Goal: Information Seeking & Learning: Learn about a topic

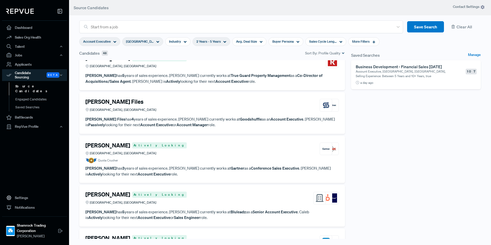
scroll to position [409, 0]
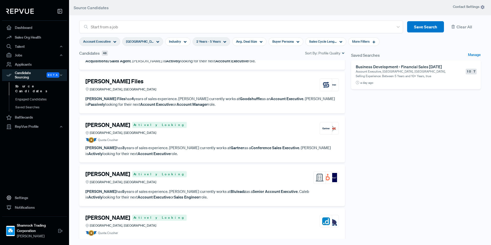
click at [243, 136] on article "[PERSON_NAME] Actively Looking Frisco, [GEOGRAPHIC_DATA] Quota Crusher" at bounding box center [211, 132] width 253 height 21
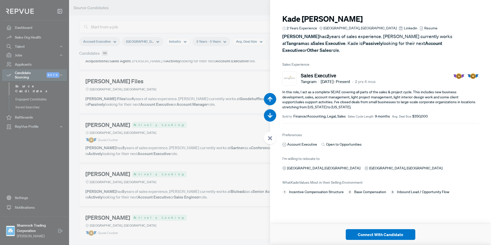
scroll to position [2452, 0]
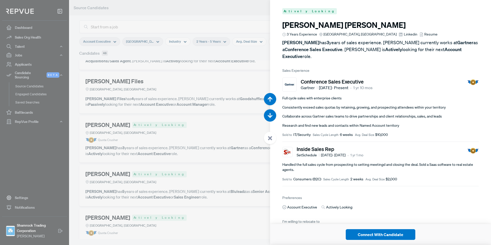
click at [404, 33] on span "Linkedin" at bounding box center [411, 34] width 14 height 5
click at [272, 136] on icon at bounding box center [270, 138] width 5 height 5
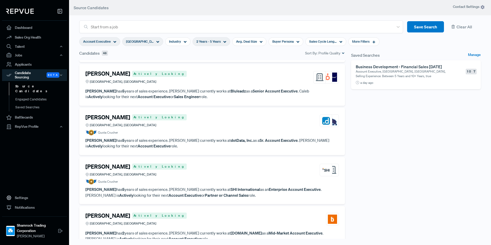
scroll to position [511, 0]
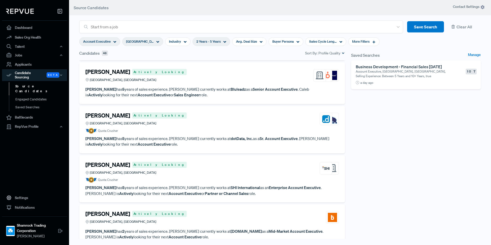
click at [196, 127] on article "[PERSON_NAME] Actively Looking [GEOGRAPHIC_DATA], [GEOGRAPHIC_DATA] Quota Crush…" at bounding box center [211, 122] width 253 height 21
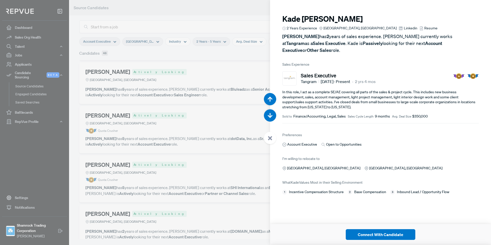
scroll to position [2942, 0]
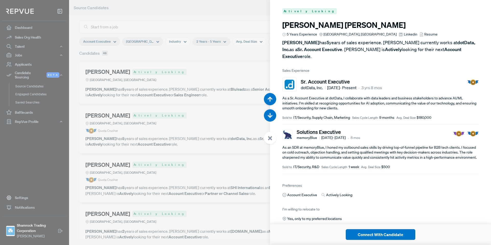
click at [404, 33] on span "Linkedin" at bounding box center [411, 34] width 14 height 5
click at [271, 140] on icon at bounding box center [270, 138] width 5 height 5
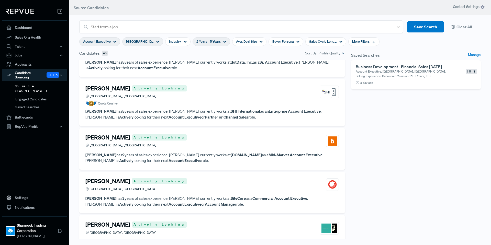
scroll to position [639, 0]
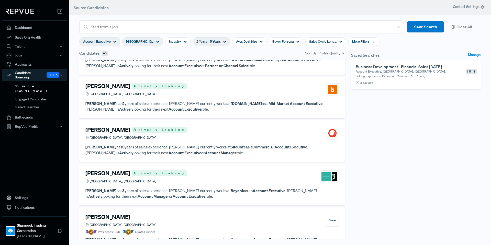
click at [191, 136] on div "[PERSON_NAME] Actively Looking [GEOGRAPHIC_DATA], [GEOGRAPHIC_DATA]" at bounding box center [211, 134] width 253 height 14
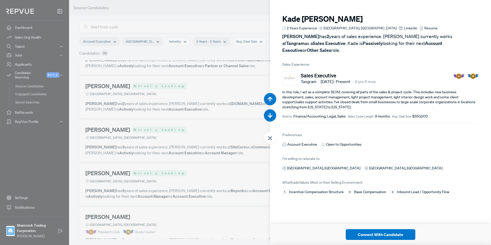
scroll to position [3678, 0]
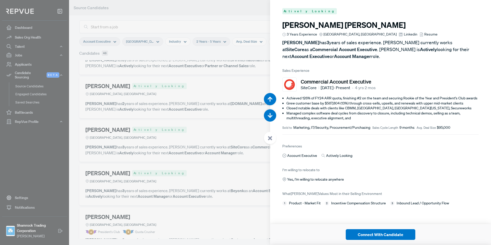
click at [404, 33] on span "Linkedin" at bounding box center [411, 34] width 14 height 5
click at [272, 141] on div at bounding box center [270, 138] width 12 height 12
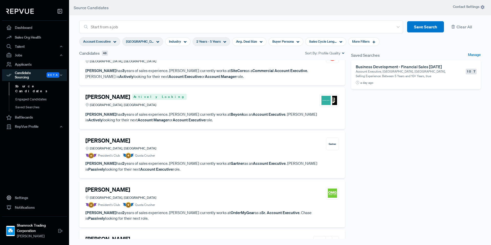
scroll to position [716, 0]
click at [231, 116] on strong "Beyonk" at bounding box center [237, 113] width 13 height 5
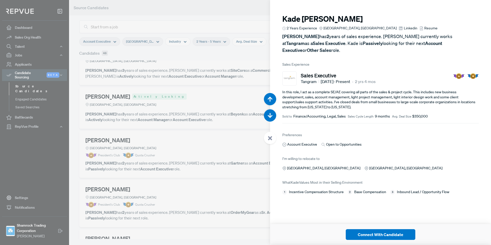
scroll to position [3923, 0]
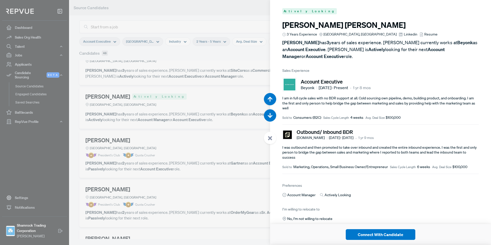
click at [404, 34] on span "Linkedin" at bounding box center [411, 34] width 14 height 5
click at [272, 138] on icon at bounding box center [270, 138] width 5 height 5
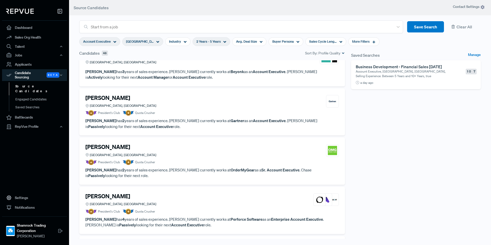
scroll to position [767, 0]
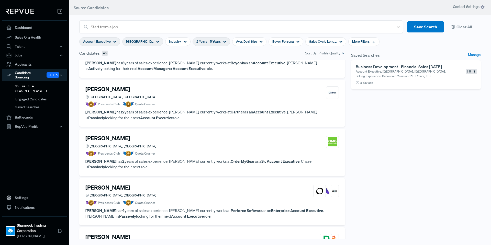
click at [202, 145] on div "[PERSON_NAME] [GEOGRAPHIC_DATA], [GEOGRAPHIC_DATA]" at bounding box center [211, 142] width 253 height 14
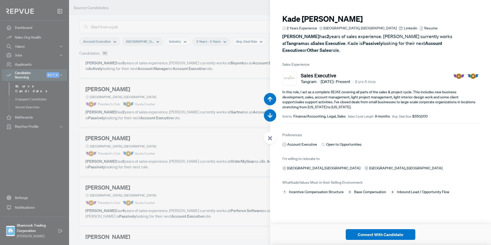
scroll to position [4413, 0]
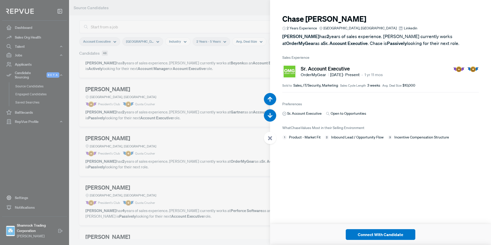
click at [404, 27] on span "Linkedin" at bounding box center [411, 28] width 14 height 5
click at [271, 135] on div at bounding box center [270, 138] width 12 height 12
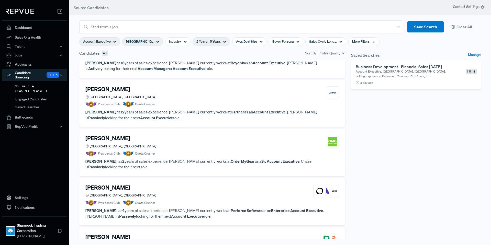
click at [433, 118] on div "Saved Searches Manage Business Development - Financial Sales [DATE] Account Exe…" at bounding box center [416, 147] width 136 height 195
click at [464, 162] on div "Saved Searches Manage Business Development - Financial Sales [DATE] Account Exe…" at bounding box center [416, 147] width 136 height 195
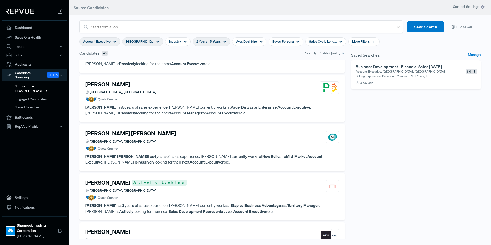
scroll to position [920, 0]
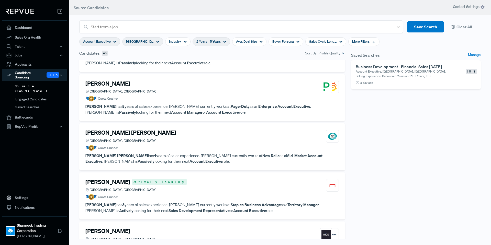
click at [177, 139] on div "[PERSON_NAME] [PERSON_NAME] [GEOGRAPHIC_DATA], [GEOGRAPHIC_DATA]" at bounding box center [211, 136] width 253 height 14
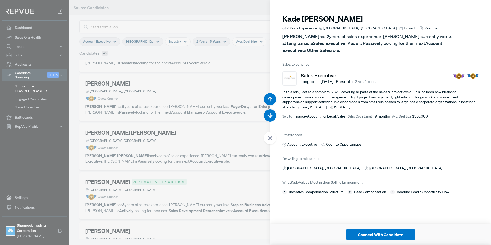
scroll to position [5149, 0]
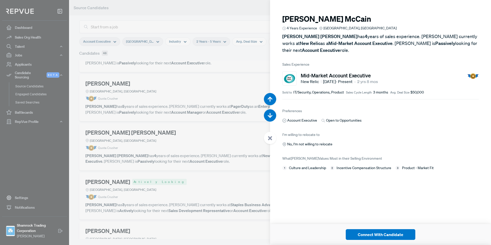
click at [263, 139] on div at bounding box center [245, 122] width 491 height 245
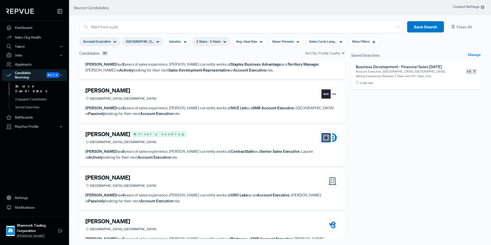
scroll to position [1068, 0]
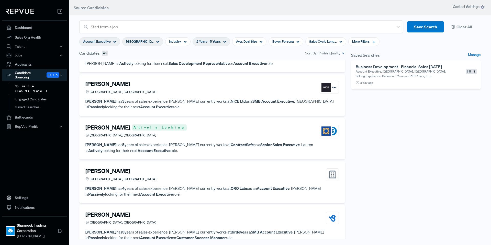
click at [256, 133] on div "[PERSON_NAME] Actively Looking [GEOGRAPHIC_DATA], [GEOGRAPHIC_DATA]" at bounding box center [211, 131] width 253 height 14
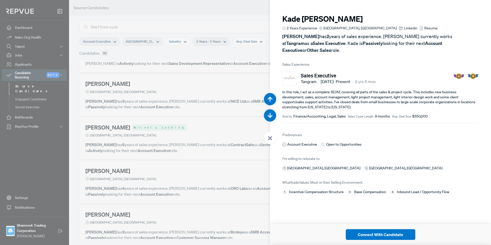
scroll to position [5884, 0]
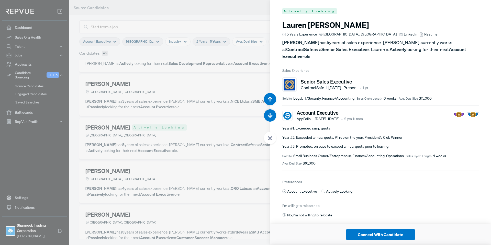
click at [404, 34] on span "Linkedin" at bounding box center [411, 34] width 14 height 5
click at [269, 144] on div at bounding box center [270, 138] width 12 height 12
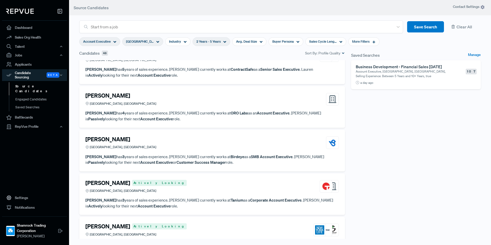
scroll to position [1144, 0]
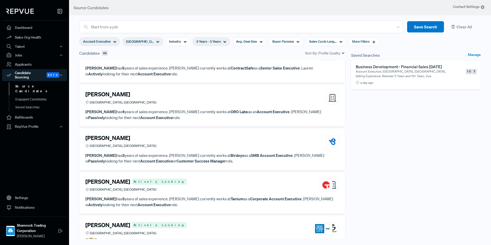
click at [207, 164] on p "[PERSON_NAME] has 3 years of sales experience. [PERSON_NAME] currently works at…" at bounding box center [211, 159] width 253 height 12
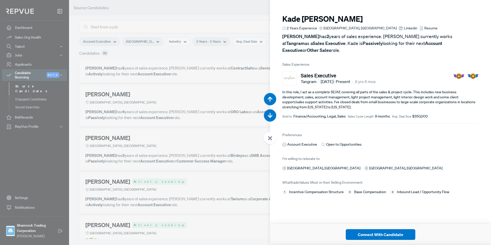
scroll to position [6375, 0]
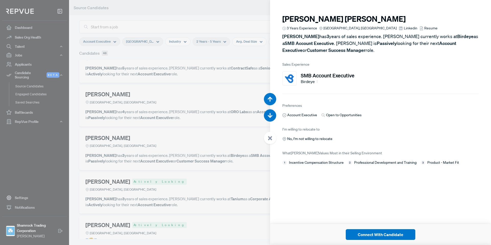
click at [270, 138] on use at bounding box center [270, 138] width 4 height 4
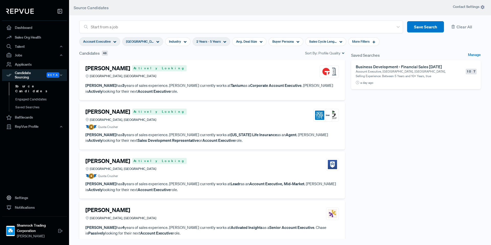
scroll to position [1298, 0]
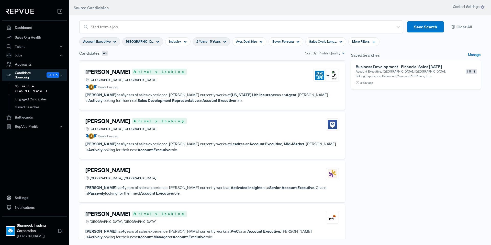
click at [241, 133] on article "[PERSON_NAME] Actively Looking [GEOGRAPHIC_DATA], [GEOGRAPHIC_DATA] Quota Crush…" at bounding box center [211, 128] width 253 height 21
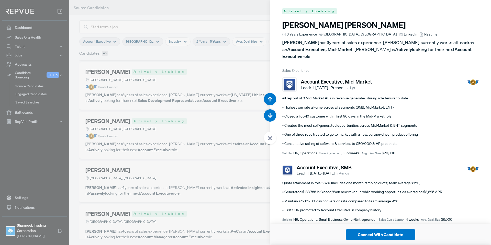
click at [270, 137] on icon at bounding box center [270, 138] width 5 height 5
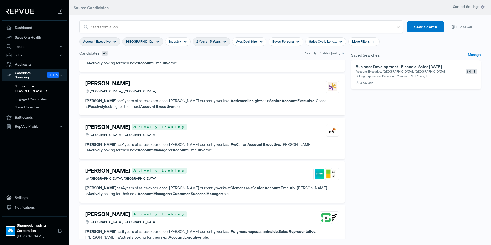
scroll to position [1400, 0]
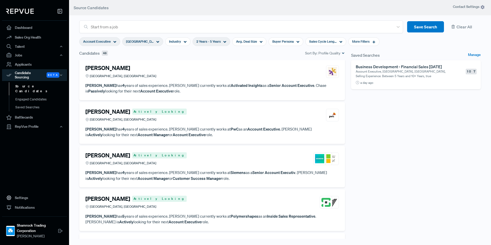
click at [212, 96] on div "[PERSON_NAME][GEOGRAPHIC_DATA], [GEOGRAPHIC_DATA] [PERSON_NAME] has 4 years of …" at bounding box center [212, 80] width 266 height 42
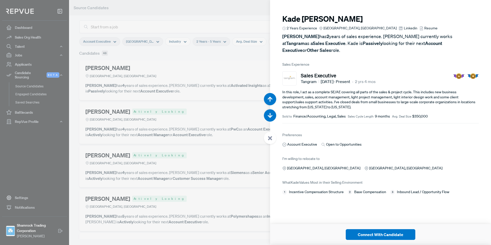
scroll to position [7355, 0]
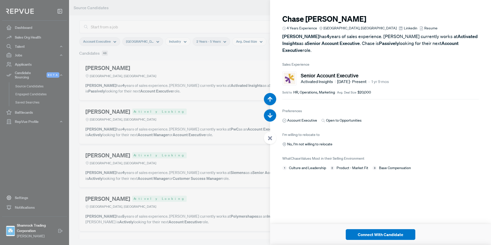
click at [404, 28] on span "Linkedin" at bounding box center [411, 28] width 14 height 5
click at [267, 136] on div at bounding box center [270, 138] width 12 height 12
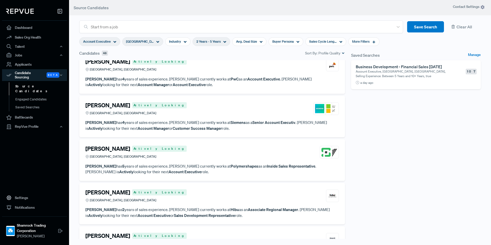
scroll to position [1451, 0]
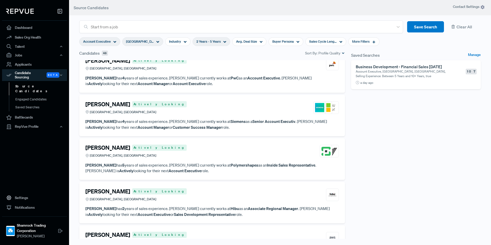
click at [192, 201] on div "[PERSON_NAME] Actively Looking [GEOGRAPHIC_DATA], [GEOGRAPHIC_DATA]" at bounding box center [211, 195] width 253 height 14
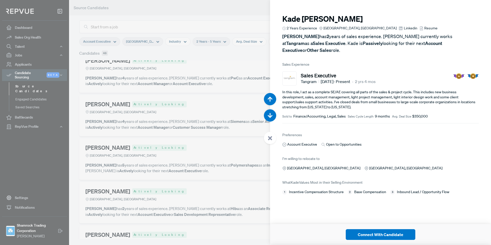
scroll to position [8336, 0]
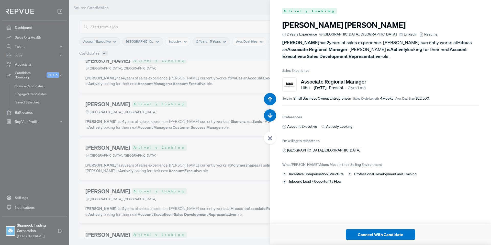
click at [404, 33] on span "Linkedin" at bounding box center [411, 34] width 14 height 5
click at [272, 134] on div at bounding box center [270, 138] width 12 height 12
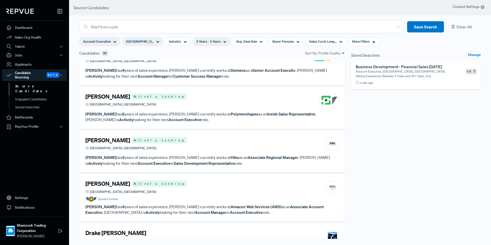
scroll to position [1528, 0]
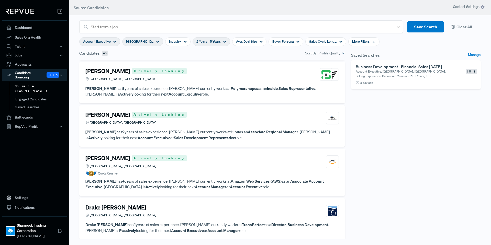
click at [181, 98] on div "[PERSON_NAME] Actively Looking [GEOGRAPHIC_DATA], [GEOGRAPHIC_DATA] [PERSON_NAM…" at bounding box center [212, 83] width 266 height 42
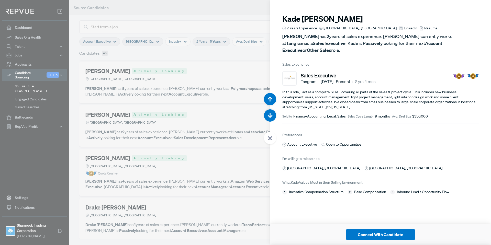
scroll to position [8091, 0]
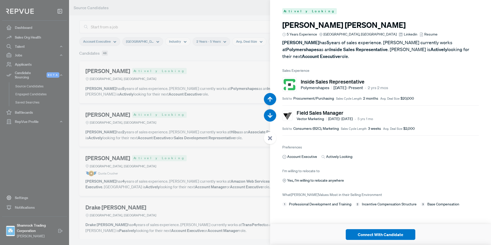
click at [399, 35] on icon at bounding box center [401, 34] width 4 height 4
click at [274, 134] on div at bounding box center [270, 138] width 12 height 12
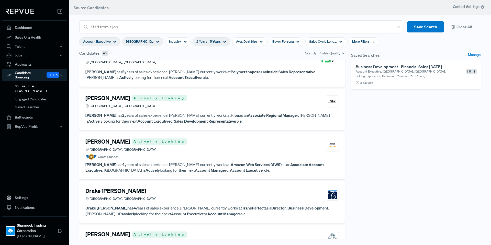
scroll to position [1553, 0]
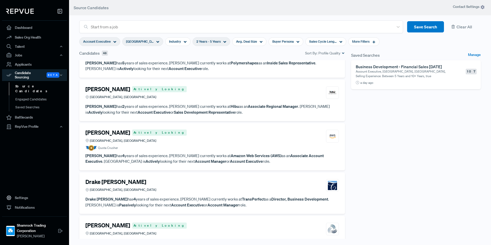
click at [164, 1] on header "Source Candidates" at bounding box center [280, 7] width 422 height 15
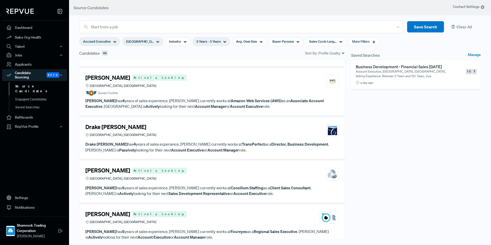
scroll to position [1630, 0]
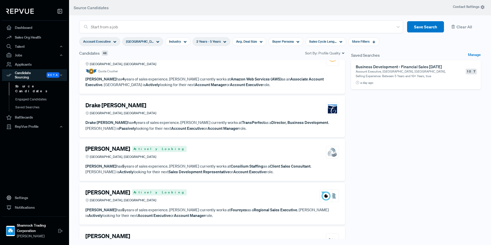
click at [210, 113] on div "Drake [PERSON_NAME] [GEOGRAPHIC_DATA], [GEOGRAPHIC_DATA]" at bounding box center [211, 109] width 253 height 14
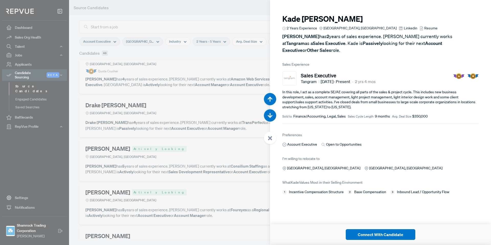
scroll to position [8827, 0]
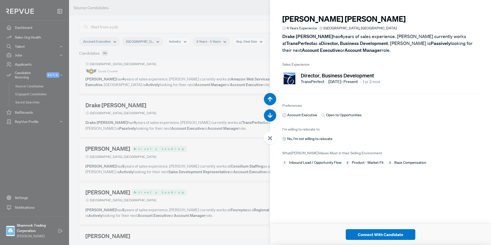
drag, startPoint x: 269, startPoint y: 136, endPoint x: 251, endPoint y: 139, distance: 18.6
click at [269, 136] on icon at bounding box center [270, 138] width 5 height 5
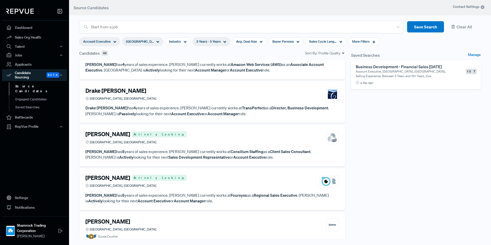
scroll to position [1656, 0]
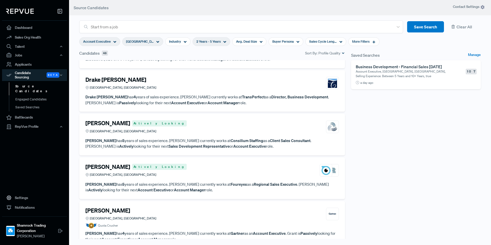
click at [212, 131] on div "[PERSON_NAME] Actively Looking [GEOGRAPHIC_DATA], [GEOGRAPHIC_DATA]" at bounding box center [211, 127] width 253 height 14
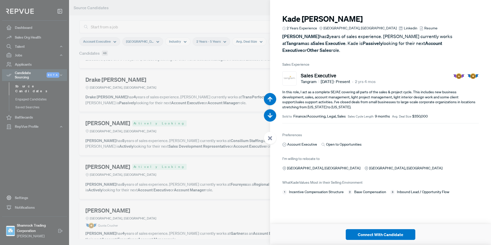
scroll to position [9072, 0]
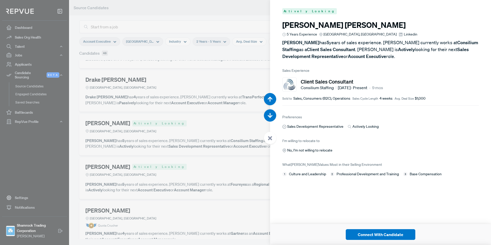
click at [404, 35] on span "Linkedin" at bounding box center [411, 34] width 14 height 5
click at [270, 133] on div at bounding box center [270, 138] width 12 height 12
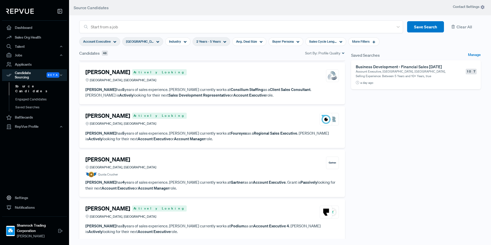
scroll to position [1732, 0]
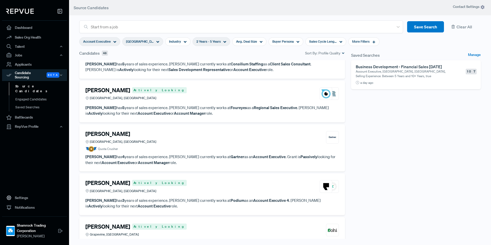
click at [196, 135] on div "[PERSON_NAME] [GEOGRAPHIC_DATA], [GEOGRAPHIC_DATA]" at bounding box center [211, 138] width 253 height 14
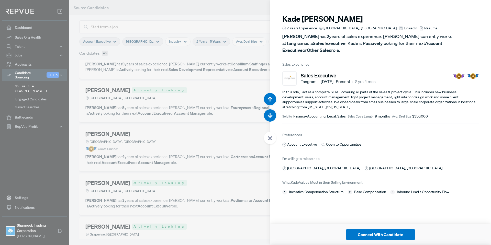
scroll to position [9562, 0]
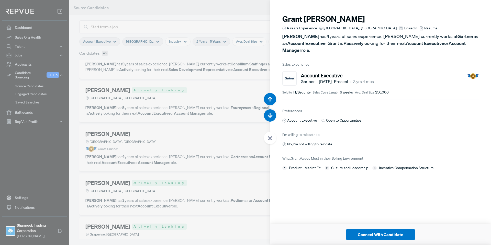
click at [371, 31] on article "[PERSON_NAME] 4 Years Experience [GEOGRAPHIC_DATA], [GEOGRAPHIC_DATA] Linkedin …" at bounding box center [380, 33] width 196 height 39
click at [404, 29] on span "Linkedin" at bounding box center [411, 28] width 14 height 5
click at [271, 139] on use at bounding box center [270, 138] width 4 height 4
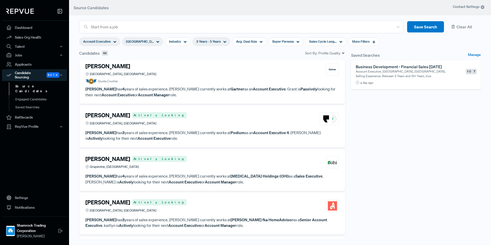
scroll to position [1809, 0]
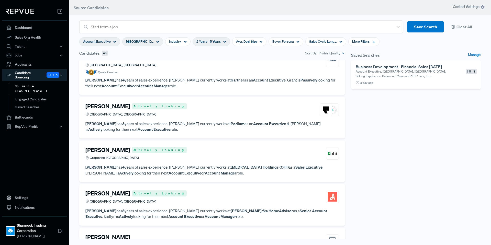
click at [229, 121] on p "[PERSON_NAME] has 3 years of sales experience. [PERSON_NAME] currently works at…" at bounding box center [211, 127] width 253 height 12
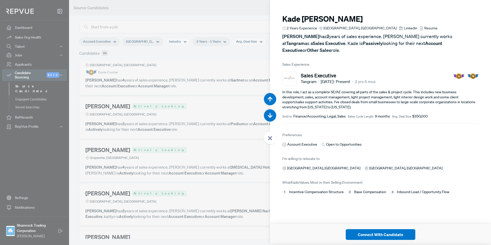
scroll to position [9807, 0]
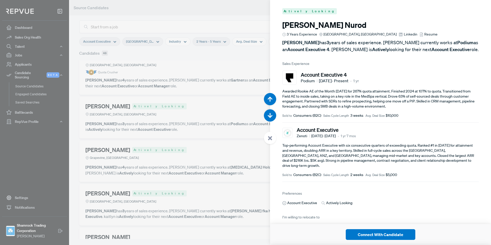
click at [404, 36] on span "Linkedin" at bounding box center [411, 34] width 14 height 5
click at [271, 139] on use at bounding box center [270, 138] width 4 height 4
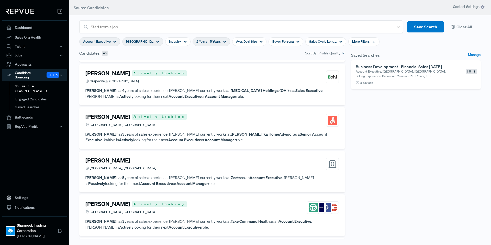
scroll to position [1911, 0]
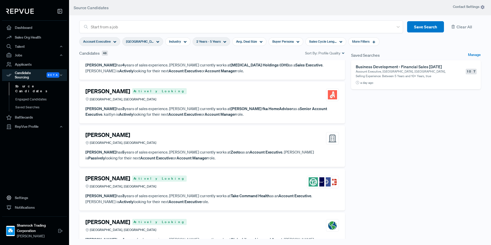
click at [243, 115] on p "[PERSON_NAME] has 3 years of sales experience. [PERSON_NAME] currently works at…" at bounding box center [211, 112] width 253 height 12
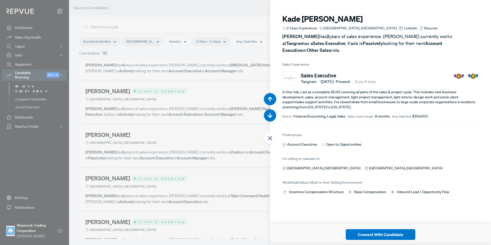
scroll to position [10298, 0]
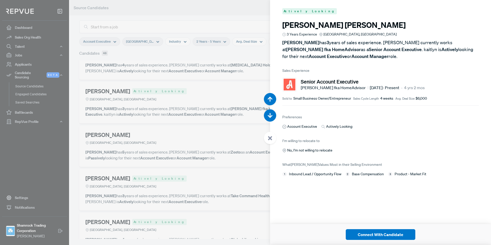
click at [272, 135] on div at bounding box center [270, 138] width 12 height 12
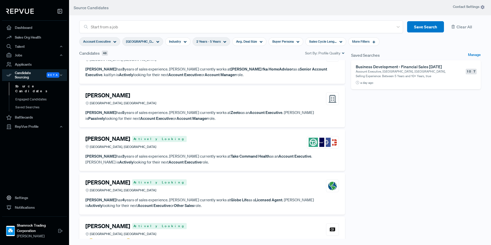
scroll to position [1962, 0]
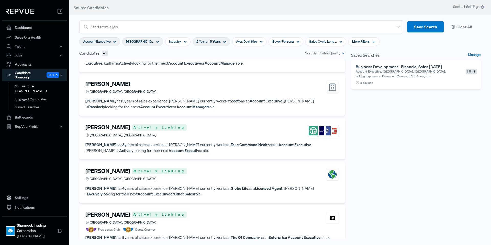
scroll to position [1988, 0]
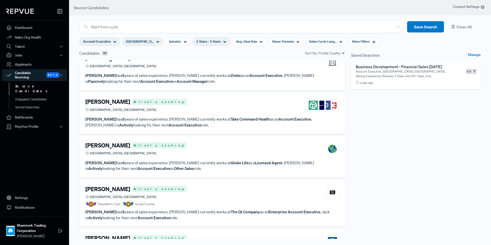
click at [213, 152] on div "[PERSON_NAME] Actively Looking [GEOGRAPHIC_DATA], [GEOGRAPHIC_DATA]" at bounding box center [211, 149] width 253 height 14
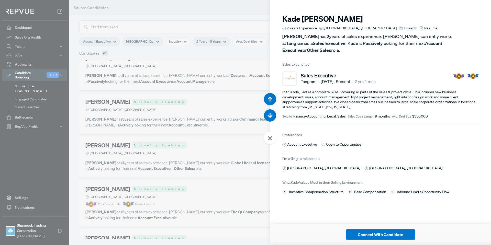
scroll to position [11033, 0]
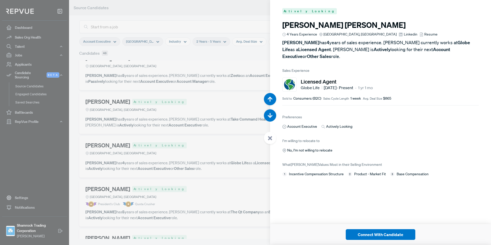
click at [274, 138] on div at bounding box center [270, 138] width 12 height 12
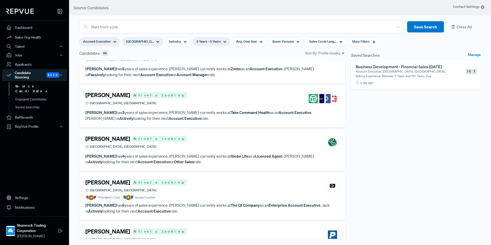
scroll to position [2065, 0]
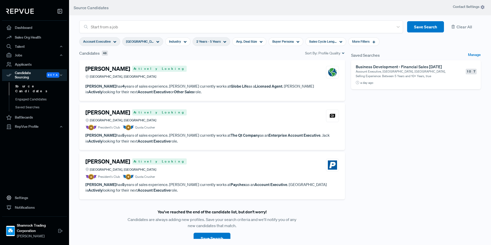
click at [198, 122] on div "Jack DiPierro Actively Looking Dallas, TX" at bounding box center [211, 116] width 253 height 14
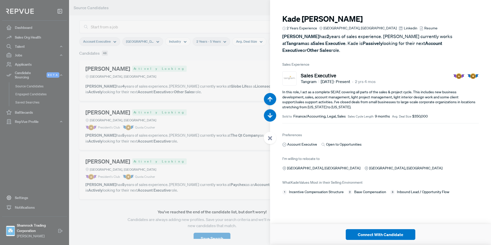
scroll to position [11278, 0]
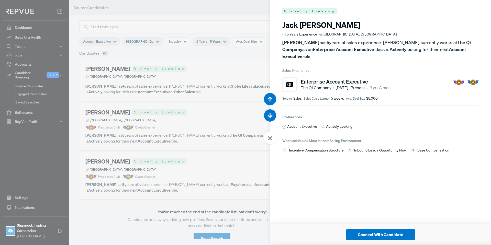
click at [274, 138] on div at bounding box center [270, 138] width 12 height 12
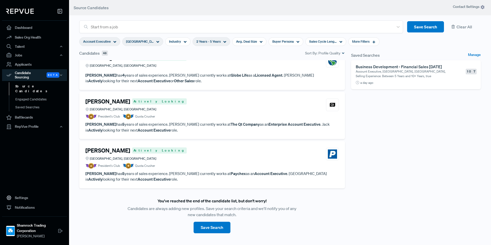
scroll to position [2084, 0]
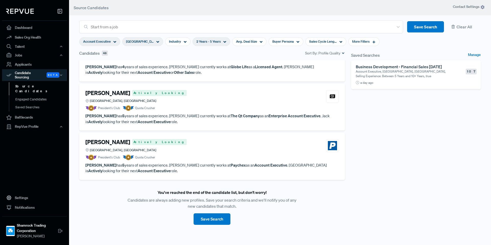
click at [217, 139] on div "Declan Connolly Actively Looking Dallas, TX" at bounding box center [211, 146] width 253 height 14
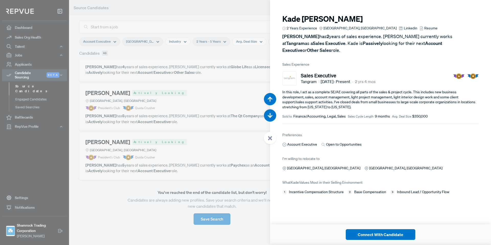
scroll to position [11524, 0]
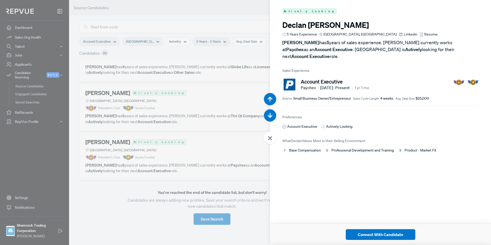
click at [404, 36] on span "Linkedin" at bounding box center [411, 34] width 14 height 5
click at [271, 136] on icon at bounding box center [270, 138] width 5 height 5
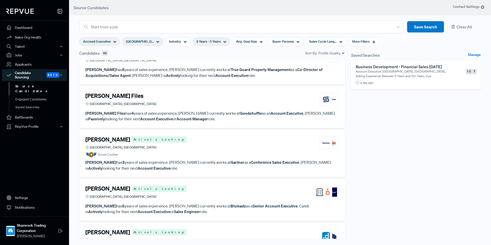
scroll to position [346, 0]
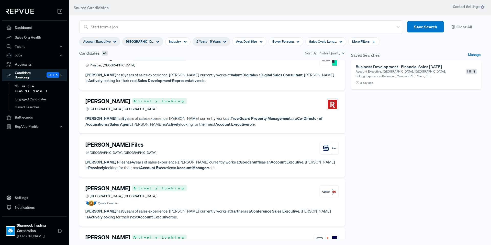
click at [114, 39] on div "Account Executive" at bounding box center [99, 41] width 41 height 9
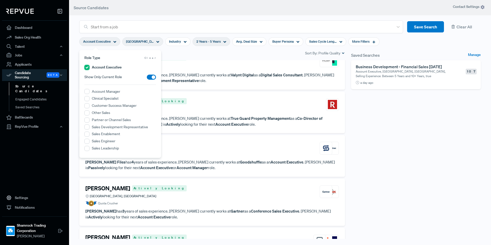
click at [86, 68] on Executive "Account Executive" at bounding box center [86, 67] width 5 height 5
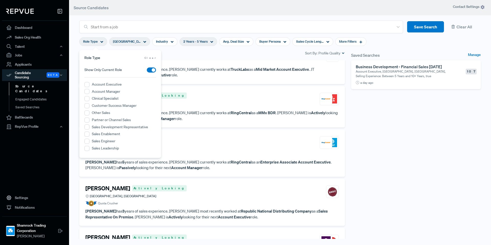
scroll to position [340, 0]
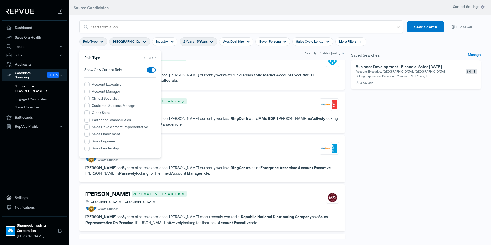
click at [178, 51] on div "Candidates 212 Sort By: Profile Quality" at bounding box center [212, 53] width 266 height 6
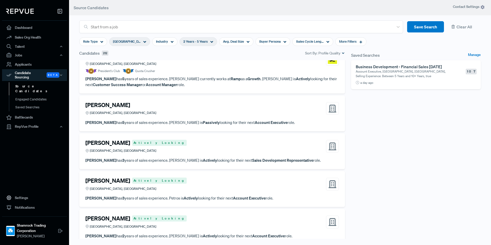
scroll to position [2955, 0]
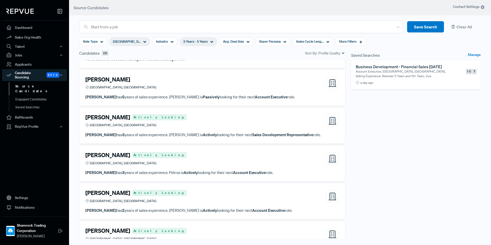
click at [185, 122] on article "Joshua Oller Actively Looking Greater Dallas Area, TX" at bounding box center [211, 122] width 253 height 16
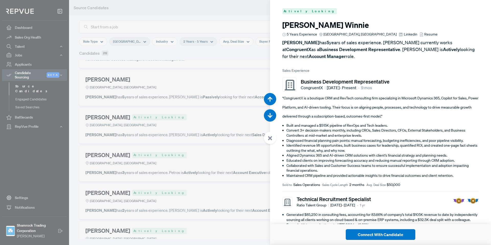
scroll to position [15937, 0]
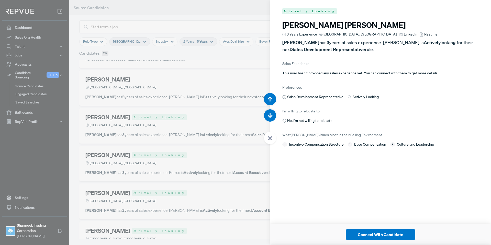
click at [399, 36] on link "Linkedin" at bounding box center [408, 34] width 18 height 5
click at [269, 138] on icon at bounding box center [270, 138] width 5 height 5
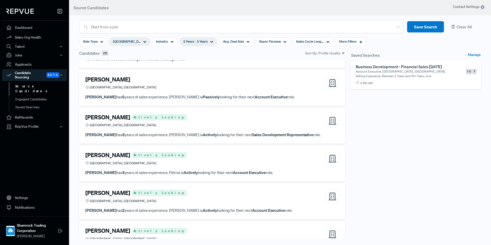
click at [176, 152] on div "Petros Petrou Actively Looking Greater Dallas Area, TX" at bounding box center [211, 159] width 253 height 14
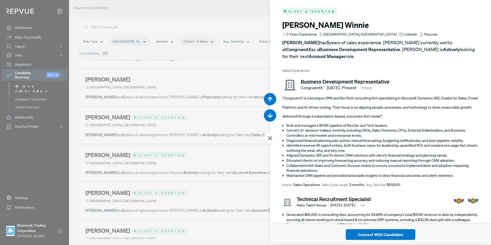
scroll to position [16182, 0]
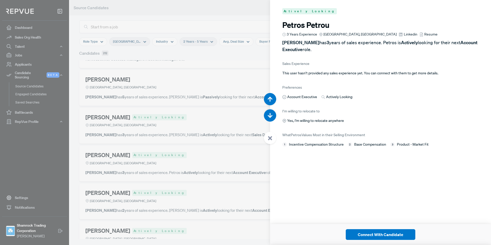
click at [404, 35] on span "Linkedin" at bounding box center [411, 34] width 14 height 5
click at [269, 139] on use at bounding box center [270, 138] width 4 height 4
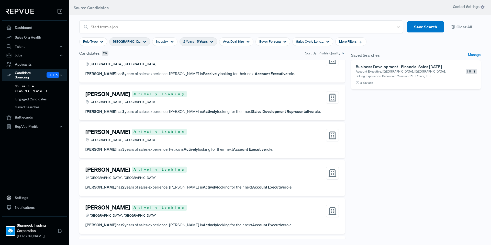
scroll to position [3007, 0]
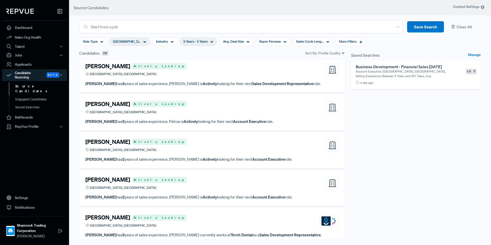
click at [179, 143] on div "Spencer Forbes Actively Looking Greater Dallas Area, TX" at bounding box center [211, 146] width 253 height 14
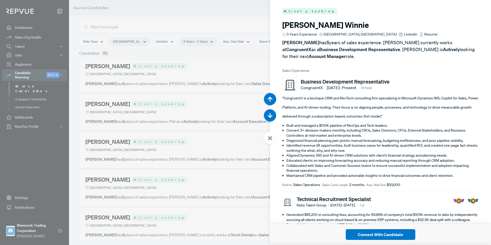
scroll to position [16427, 0]
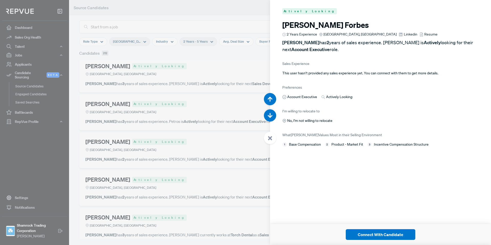
click at [399, 36] on icon at bounding box center [401, 34] width 4 height 4
click at [265, 137] on div at bounding box center [270, 138] width 12 height 12
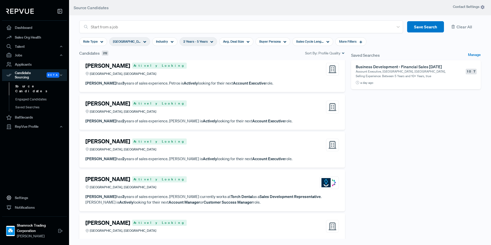
scroll to position [3058, 0]
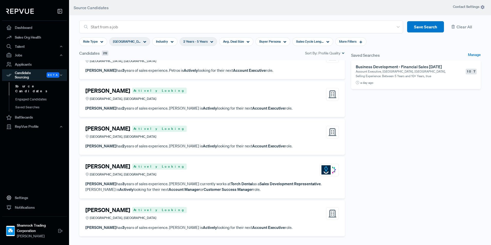
click at [177, 125] on div "Quinn Vagle Actively Looking Greater Dallas Area, TX" at bounding box center [211, 132] width 253 height 14
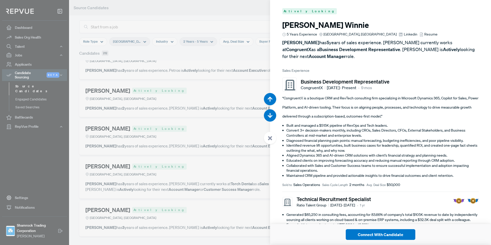
scroll to position [16672, 0]
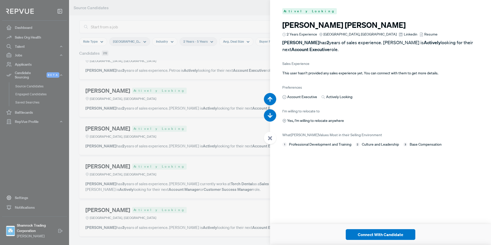
click at [404, 36] on span "Linkedin" at bounding box center [411, 34] width 14 height 5
click at [271, 141] on div at bounding box center [270, 138] width 12 height 12
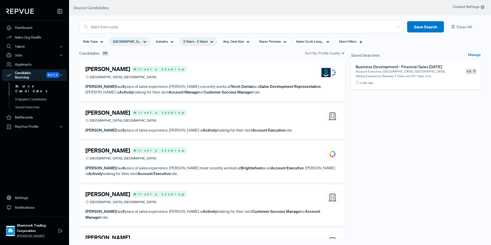
scroll to position [3160, 0]
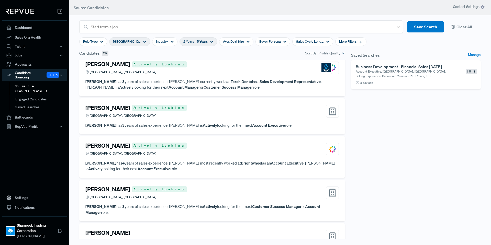
click at [202, 146] on div "Davis Coker Actively Looking Greater Dallas Area, TX" at bounding box center [211, 149] width 253 height 14
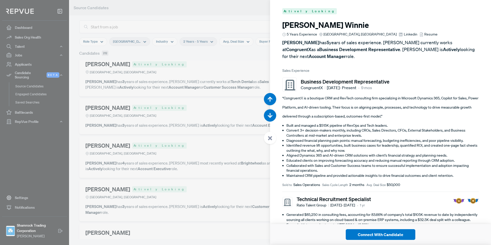
scroll to position [17408, 0]
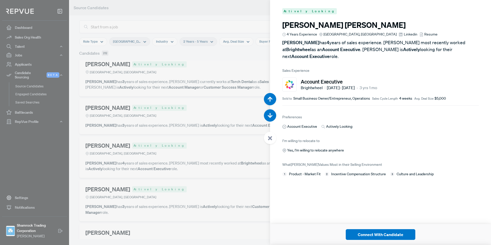
click at [276, 139] on div at bounding box center [270, 138] width 12 height 12
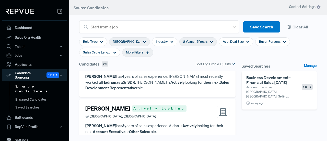
click at [132, 54] on span "More Filters" at bounding box center [134, 52] width 17 height 5
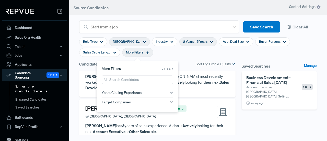
click at [261, 127] on div "Saved Searches Manage Business Development - Financial Sales [DATE] Account Exe…" at bounding box center [279, 120] width 81 height 119
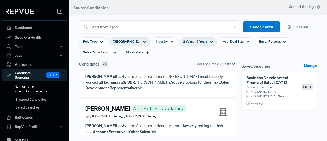
click at [188, 123] on strong "Actively" at bounding box center [190, 125] width 14 height 5
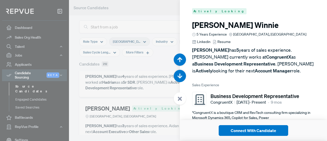
scroll to position [8739, 0]
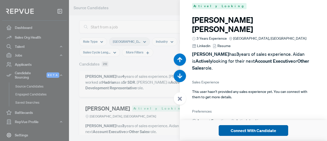
click at [281, 133] on button "Connect With Candidate" at bounding box center [254, 130] width 70 height 11
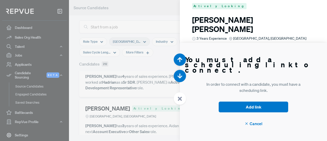
click at [251, 122] on span "Cancel" at bounding box center [254, 123] width 18 height 6
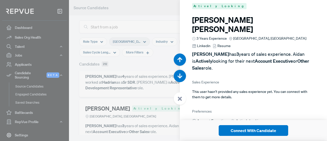
click at [176, 101] on div at bounding box center [180, 98] width 12 height 12
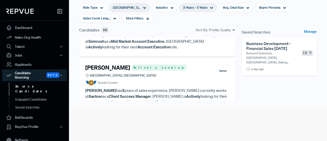
scroll to position [2875, 0]
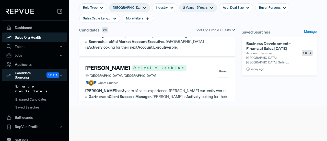
click at [39, 35] on link "Sales Org Health" at bounding box center [34, 37] width 65 height 10
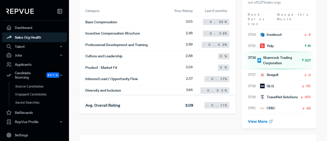
scroll to position [78, 0]
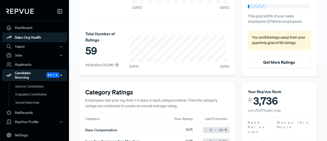
click at [31, 76] on div "Candidate Sourcing Beta" at bounding box center [34, 75] width 65 height 12
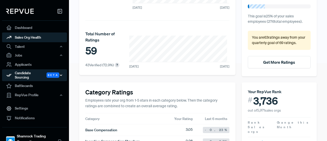
click at [31, 76] on div "Candidate Sourcing Beta" at bounding box center [34, 75] width 65 height 12
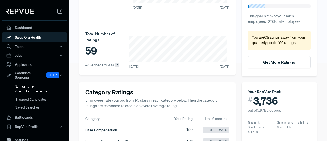
click at [35, 83] on link "Source Candidates" at bounding box center [41, 88] width 65 height 13
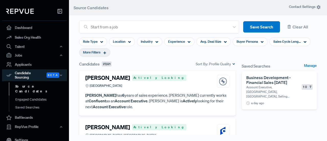
click at [106, 49] on div "More Filters" at bounding box center [94, 52] width 31 height 9
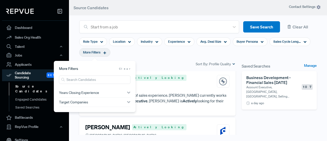
click at [189, 62] on div "Candidates 27,521 Sort By: Profile Quality" at bounding box center [157, 64] width 156 height 6
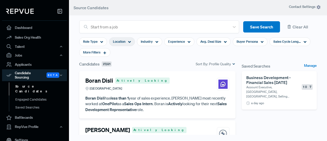
click at [131, 44] on div "Location" at bounding box center [122, 41] width 26 height 9
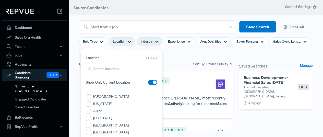
click at [158, 43] on div "Industry" at bounding box center [149, 41] width 25 height 9
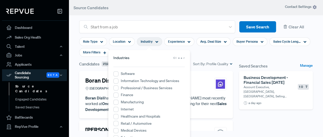
click at [207, 52] on section "Role Type Location Industry Experience Avg. Deal Size Buyer Persona Sales Cycle…" at bounding box center [196, 47] width 234 height 28
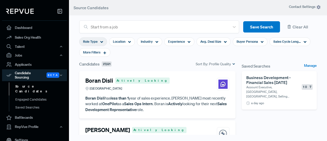
click at [101, 38] on div "Role Type" at bounding box center [93, 41] width 28 height 9
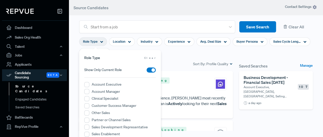
click at [190, 56] on section "Role Type Location Industry Experience Avg. Deal Size Buyer Persona Sales Cycle…" at bounding box center [196, 47] width 234 height 28
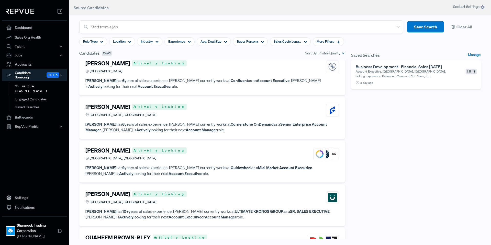
scroll to position [51, 0]
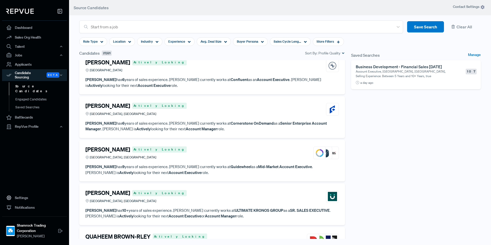
click at [232, 117] on article "[PERSON_NAME] Actively Looking [GEOGRAPHIC_DATA], [GEOGRAPHIC_DATA]" at bounding box center [211, 111] width 253 height 16
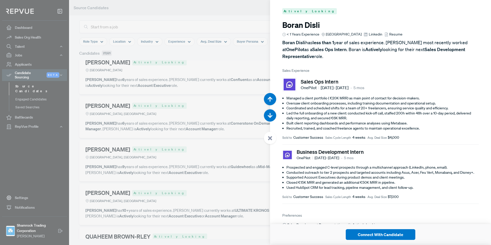
scroll to position [490, 0]
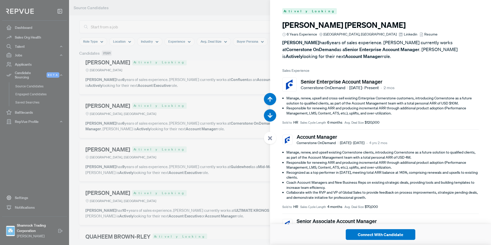
click at [274, 139] on div at bounding box center [270, 138] width 12 height 12
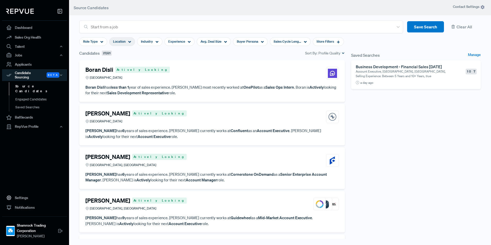
click at [125, 43] on span "Location" at bounding box center [119, 41] width 13 height 5
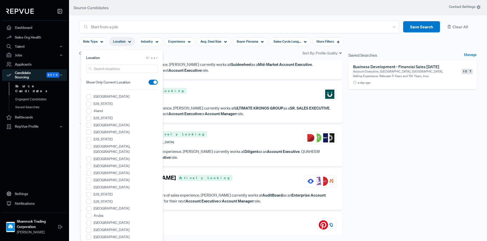
click at [92, 185] on div "Argentina" at bounding box center [122, 188] width 72 height 7
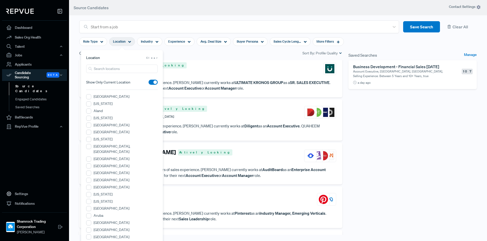
click at [141, 185] on div "Argentina" at bounding box center [122, 188] width 72 height 7
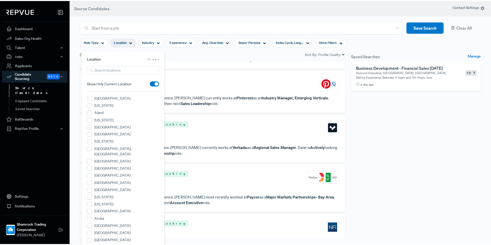
scroll to position [256, 0]
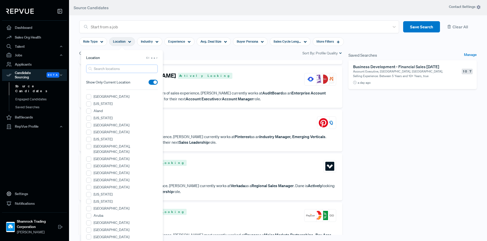
click at [115, 71] on input "search" at bounding box center [122, 69] width 72 height 8
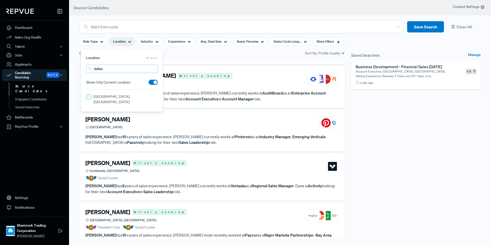
type input "dallas"
click at [88, 96] on TX "[GEOGRAPHIC_DATA], [GEOGRAPHIC_DATA]" at bounding box center [88, 96] width 5 height 5
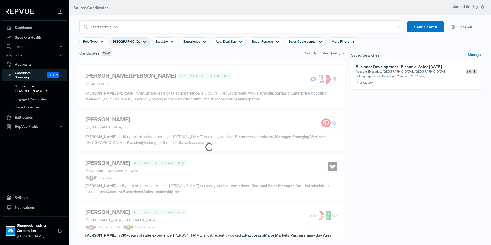
click at [414, 144] on div "Saved Searches Manage Business Development - Financial Sales [DATE] Account Exe…" at bounding box center [416, 147] width 136 height 195
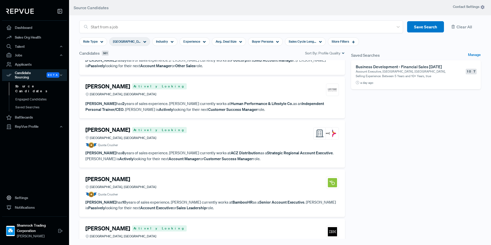
scroll to position [196, 0]
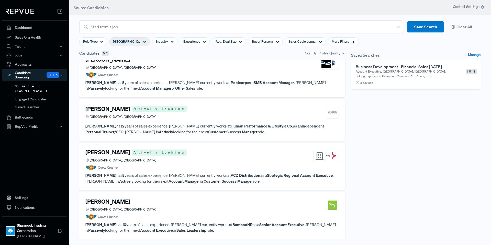
click at [235, 121] on article "Christopher Solis Actively Looking Dallas, TX" at bounding box center [211, 114] width 253 height 16
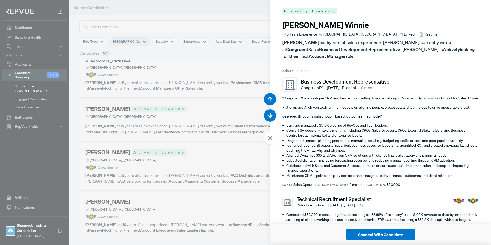
scroll to position [1226, 0]
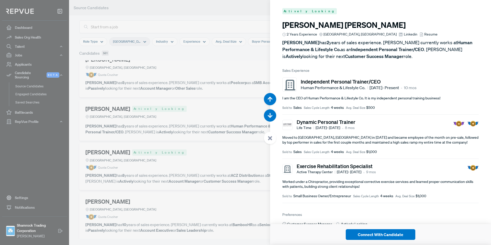
click at [404, 33] on span "Linkedin" at bounding box center [411, 34] width 14 height 5
click at [273, 141] on div at bounding box center [270, 138] width 12 height 12
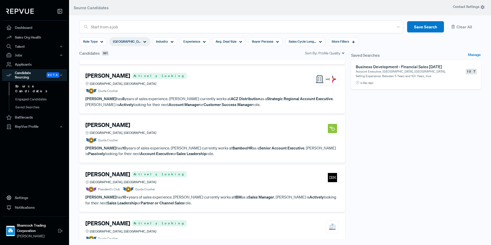
scroll to position [298, 0]
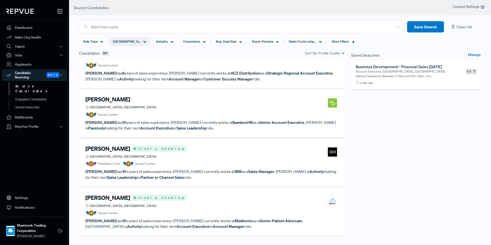
click at [194, 163] on article "President's Club Quota Crusher" at bounding box center [211, 164] width 253 height 6
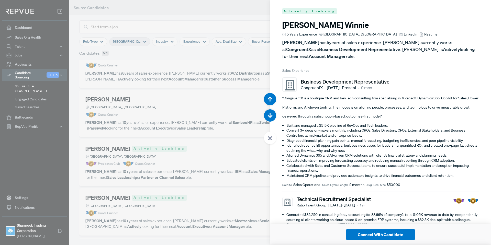
scroll to position [1961, 0]
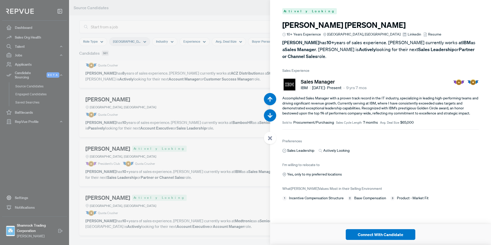
click at [408, 34] on span "Linkedin" at bounding box center [415, 34] width 14 height 5
click at [268, 137] on icon at bounding box center [270, 138] width 5 height 5
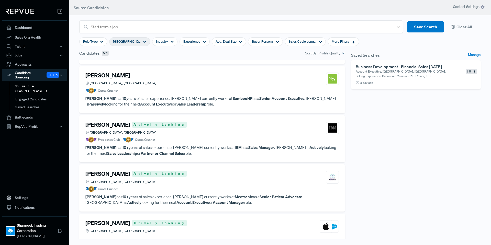
scroll to position [375, 0]
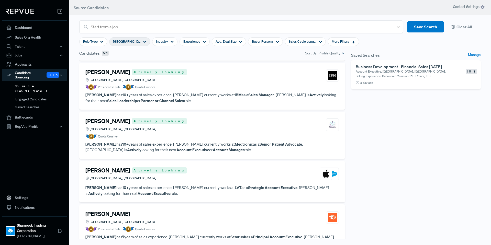
click at [220, 135] on article "Quota Crusher" at bounding box center [211, 137] width 253 height 6
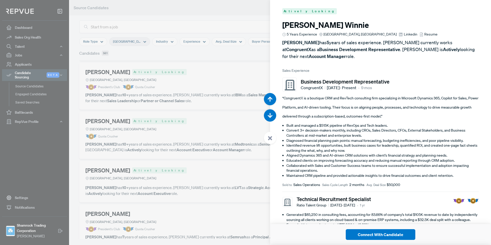
scroll to position [2207, 0]
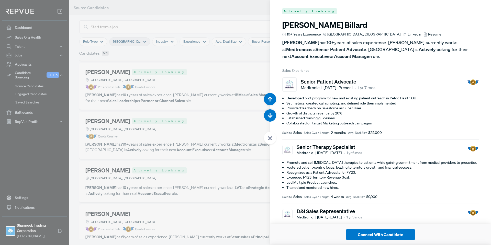
click at [272, 134] on div at bounding box center [270, 138] width 12 height 12
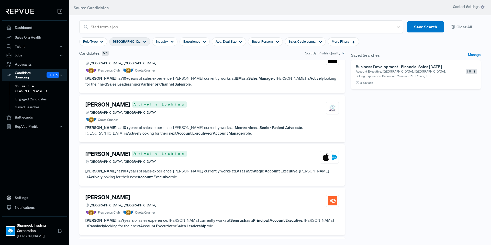
scroll to position [400, 0]
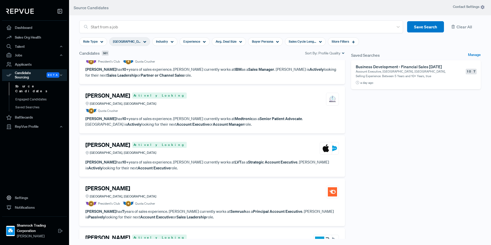
click at [221, 143] on div "John Helmantoler Actively Looking Greater Dallas Area, TX" at bounding box center [211, 149] width 253 height 14
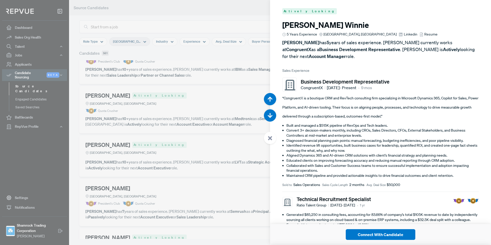
scroll to position [2452, 0]
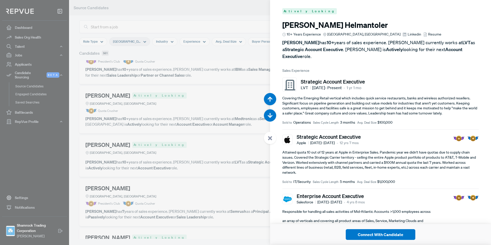
click at [408, 35] on span "Linkedin" at bounding box center [415, 34] width 14 height 5
drag, startPoint x: 273, startPoint y: 136, endPoint x: 269, endPoint y: 137, distance: 3.5
click at [273, 136] on div at bounding box center [270, 138] width 12 height 12
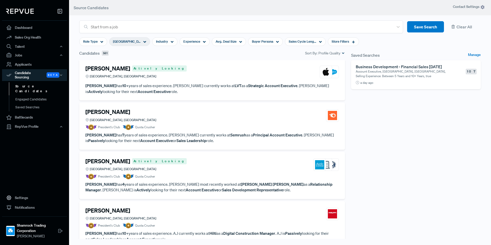
scroll to position [477, 0]
click at [226, 125] on article "President's Club Quota Crusher" at bounding box center [211, 127] width 253 height 6
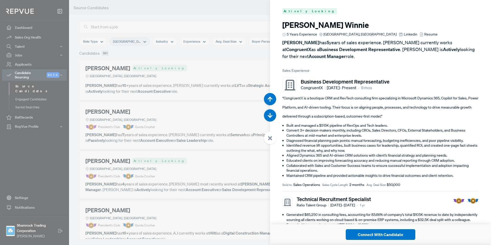
scroll to position [2697, 0]
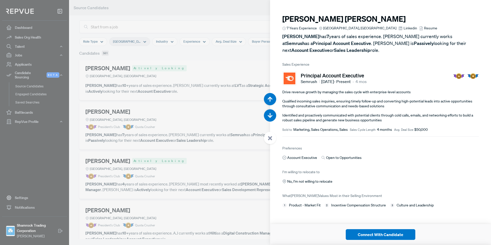
click at [403, 29] on span "Linkedin" at bounding box center [410, 28] width 14 height 5
click at [272, 141] on div at bounding box center [270, 138] width 12 height 12
